Goal: Navigation & Orientation: Understand site structure

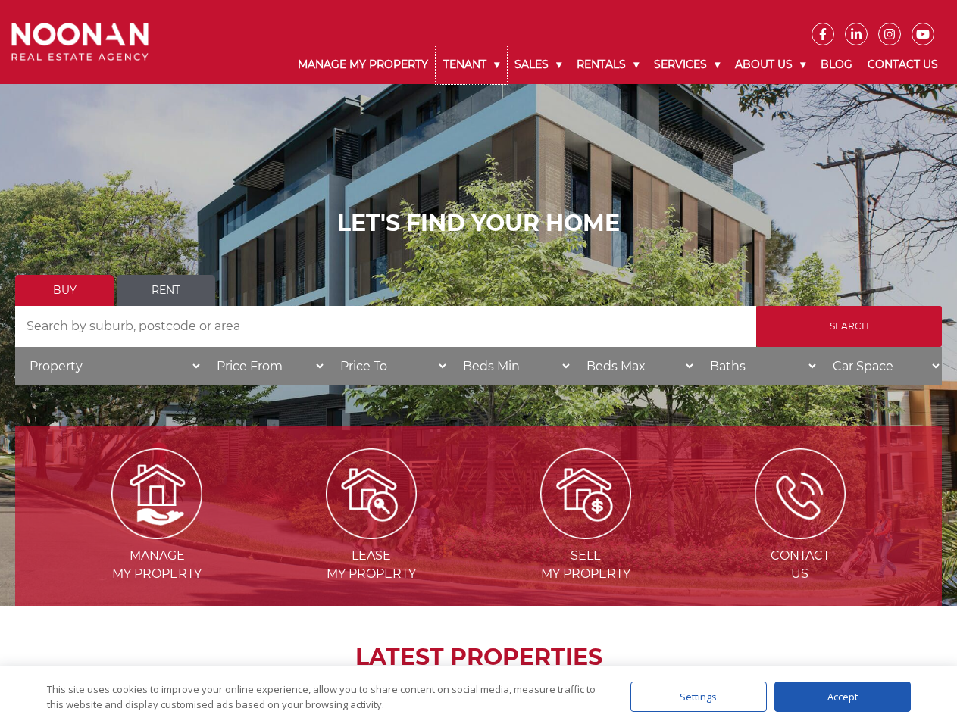
click at [471, 64] on link "Tenant" at bounding box center [471, 64] width 71 height 39
click at [539, 64] on link "Sales" at bounding box center [538, 64] width 62 height 39
click at [608, 64] on link "Rentals" at bounding box center [607, 64] width 77 height 39
click at [689, 64] on link "Services" at bounding box center [686, 64] width 81 height 39
click at [772, 64] on link "About Us" at bounding box center [770, 64] width 86 height 39
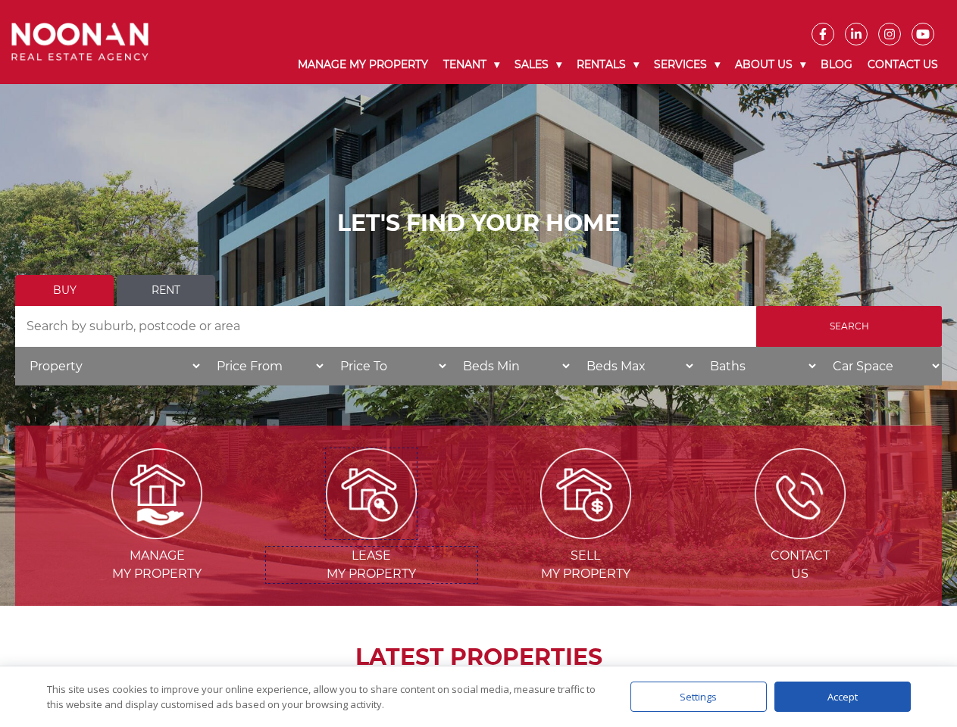
click at [371, 533] on img at bounding box center [371, 493] width 91 height 91
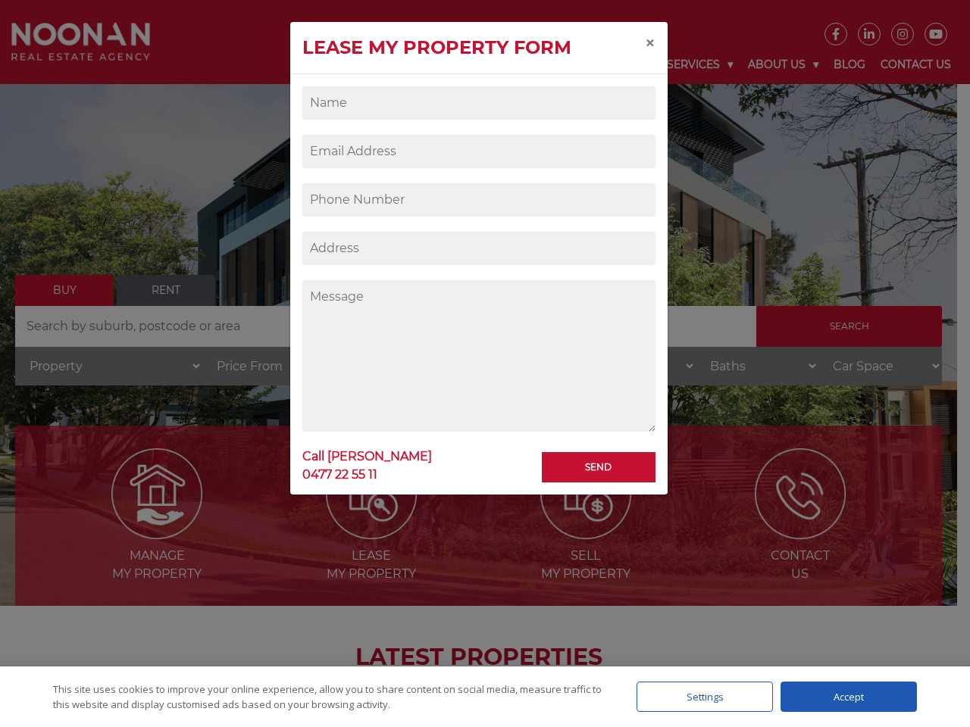
click at [698, 697] on div "Settings" at bounding box center [704, 697] width 136 height 30
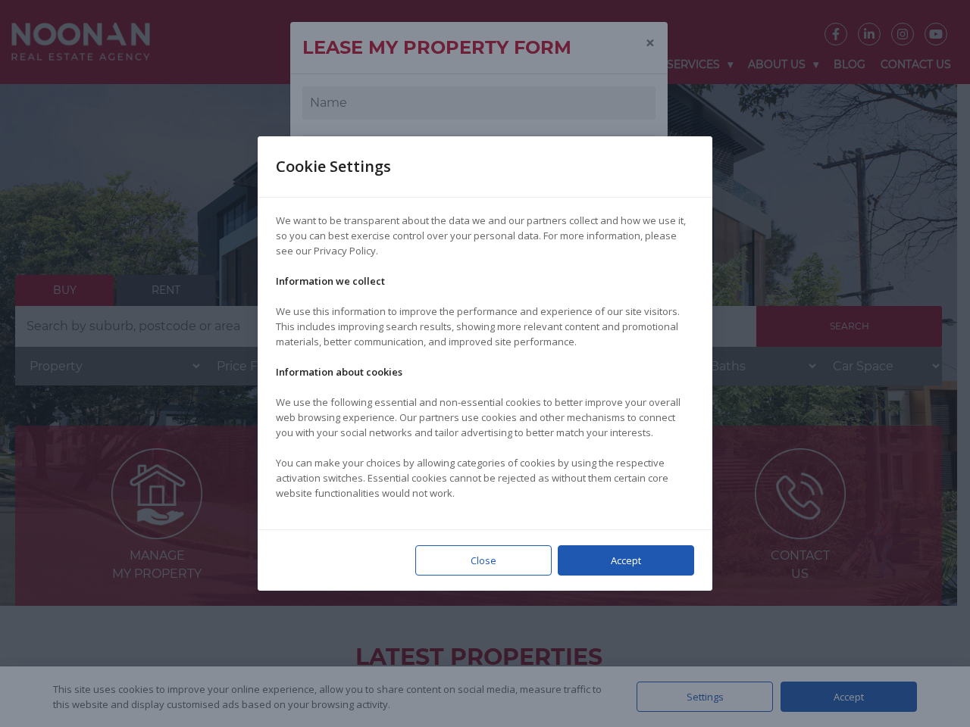
click at [842, 697] on div at bounding box center [485, 363] width 970 height 727
